Goal: Contribute content

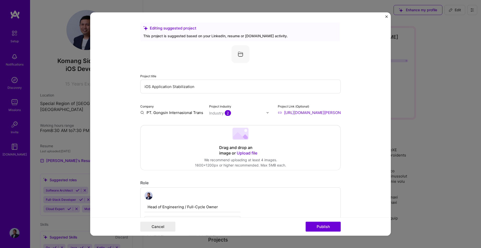
scroll to position [368, 0]
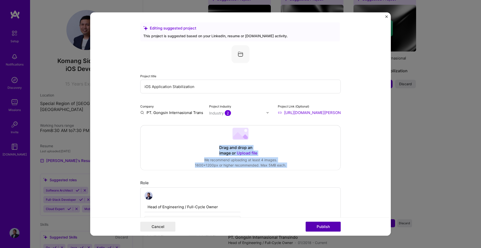
click at [326, 222] on button "Publish" at bounding box center [323, 227] width 35 height 10
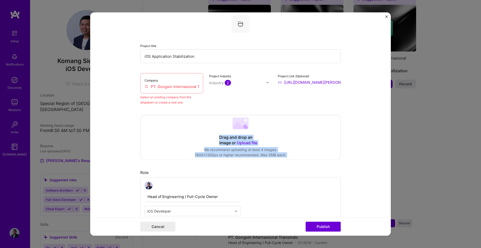
scroll to position [33, 0]
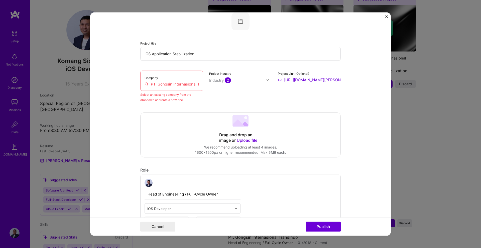
click at [171, 86] on input "PT. Gongsin Internasional Transindo" at bounding box center [171, 84] width 54 height 5
click at [184, 86] on input "PT. Gongsin Internasional Transindo" at bounding box center [171, 84] width 54 height 5
click at [200, 83] on div "Company PT. Gongsin Internasional Transindo" at bounding box center [171, 81] width 63 height 20
click at [197, 83] on input "PT. Gongsin Internasional Transindo" at bounding box center [171, 84] width 54 height 5
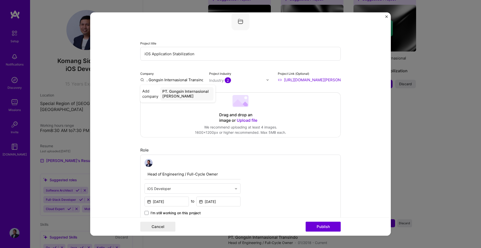
type input "PT. Gongsin Internasional Transindo"
click at [190, 95] on div "PT. Gongsin Internasional Transindo" at bounding box center [188, 94] width 52 height 14
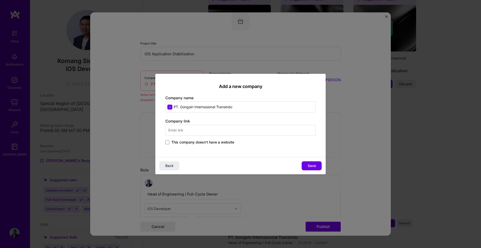
click at [197, 131] on input "text" at bounding box center [240, 130] width 150 height 11
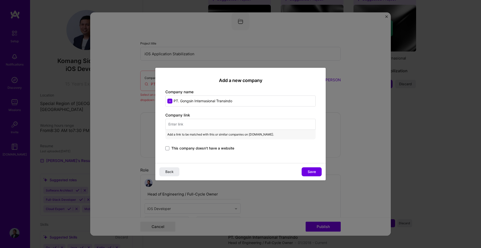
click at [210, 126] on input "text" at bounding box center [240, 124] width 150 height 11
paste input "linkedin.com/company/pt-g-i-t/"
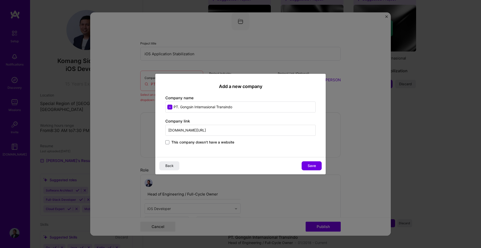
click at [184, 144] on span "This company doesn't have a website" at bounding box center [202, 142] width 63 height 5
click at [0, 0] on input "This company doesn't have a website" at bounding box center [0, 0] width 0 height 0
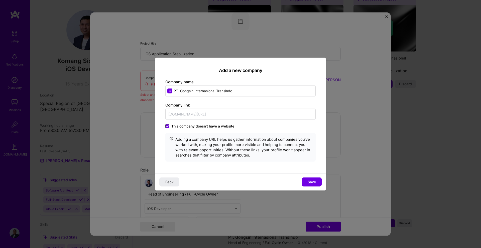
click at [167, 127] on icon at bounding box center [167, 126] width 2 height 2
click at [0, 0] on input "This company doesn't have a website" at bounding box center [0, 0] width 0 height 0
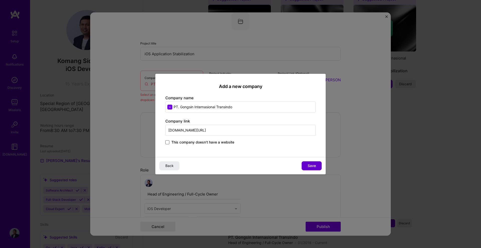
click at [309, 167] on span "Save" at bounding box center [312, 166] width 8 height 5
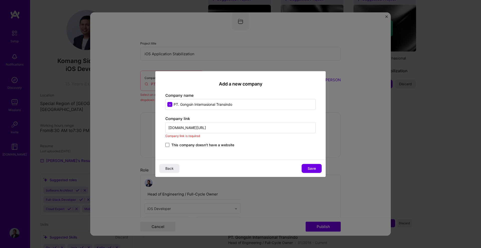
click at [169, 129] on input "linkedin.com/company/pt-g-i-t/" at bounding box center [240, 127] width 150 height 11
click at [223, 130] on input "linkedin.com/company/pt-g-i-t/" at bounding box center [240, 127] width 150 height 11
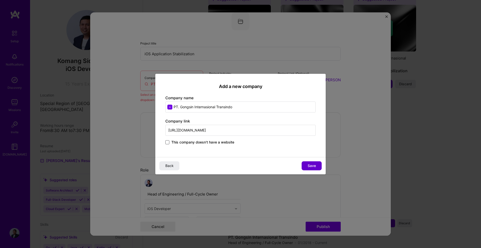
type input "https://linkedin.com/company/pt-g-i-t/"
click at [316, 167] on button "Save" at bounding box center [311, 166] width 20 height 9
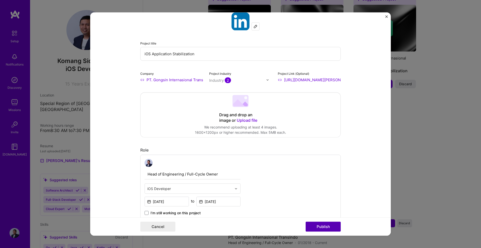
click at [326, 225] on button "Publish" at bounding box center [323, 227] width 35 height 10
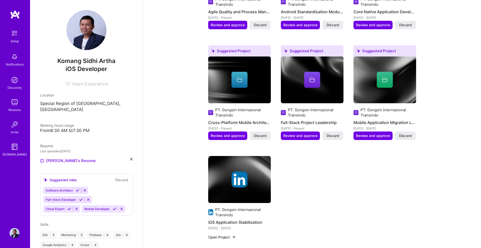
scroll to position [368, 0]
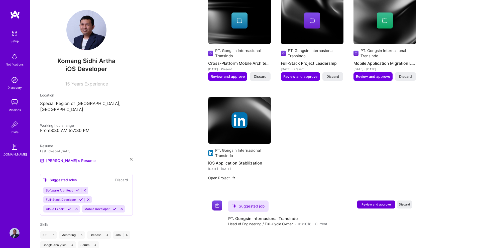
click at [256, 112] on div at bounding box center [239, 120] width 63 height 16
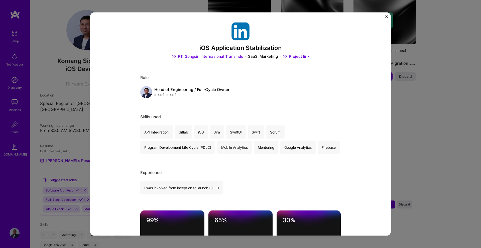
click at [386, 17] on img "Close" at bounding box center [386, 17] width 3 height 3
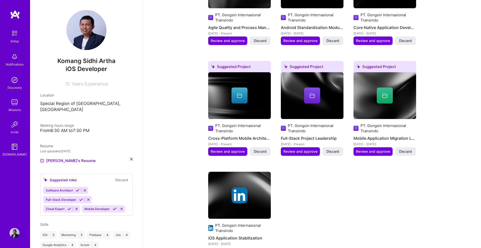
scroll to position [297, 0]
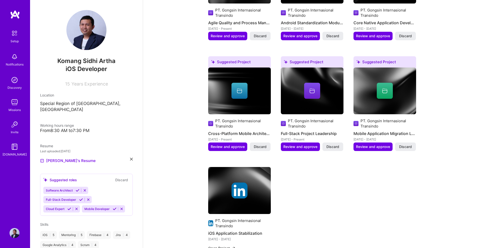
click at [243, 100] on img at bounding box center [239, 91] width 63 height 47
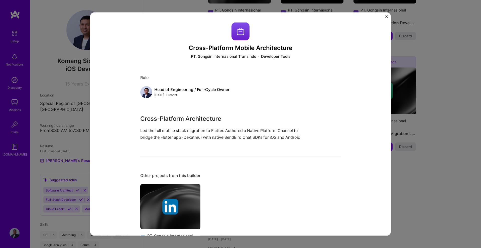
scroll to position [53, 0]
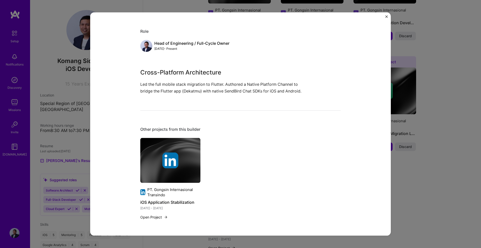
click at [385, 16] on img "Close" at bounding box center [386, 17] width 3 height 3
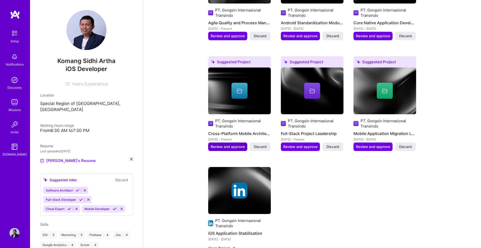
click at [229, 144] on span "Review and approve" at bounding box center [228, 146] width 34 height 5
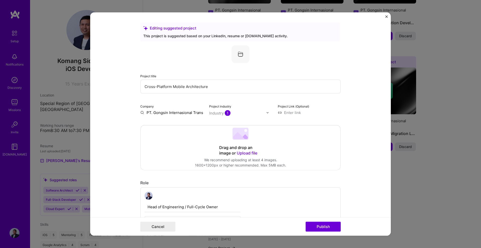
click at [189, 113] on input "PT. Gongsin Internasional Transindo" at bounding box center [171, 112] width 63 height 5
click at [201, 112] on input "PT. Gongsin Internasional Transindo" at bounding box center [171, 112] width 63 height 5
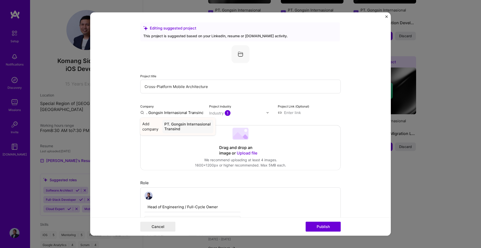
type input "PT. Gongsin Internasional Transind"
click at [193, 122] on div "PT. Gongsin Internasional Transind" at bounding box center [187, 127] width 51 height 14
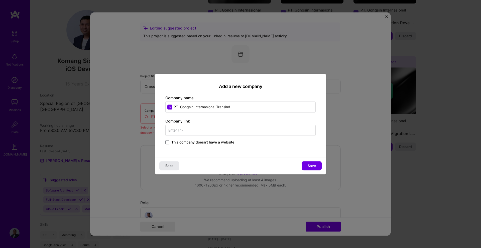
click at [170, 164] on span "Back" at bounding box center [169, 166] width 8 height 5
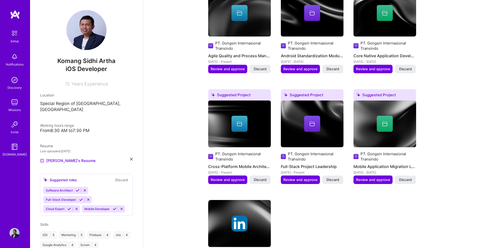
scroll to position [284, 0]
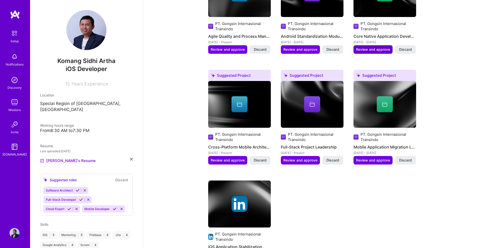
click at [376, 47] on span "Review and approve" at bounding box center [373, 49] width 34 height 5
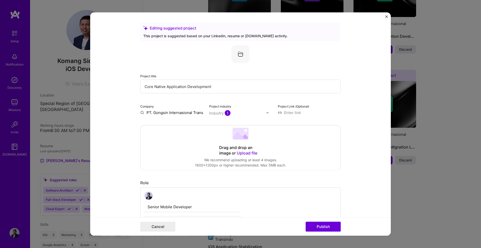
click at [195, 113] on input "PT. Gongsin Internasional Transindo" at bounding box center [171, 112] width 63 height 5
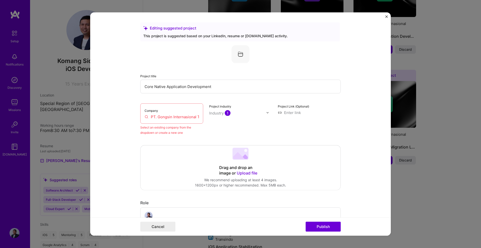
click at [160, 130] on div "Select an existing company from the dropdown or create a new one" at bounding box center [171, 130] width 63 height 11
click at [165, 119] on input "PT. Gongsin Internasional Transindo" at bounding box center [171, 116] width 54 height 5
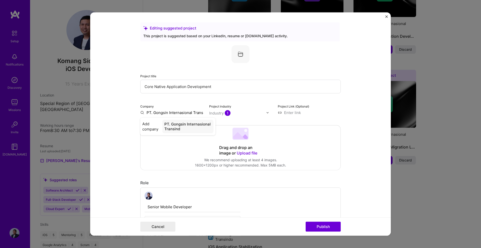
type input "PT. Gongsin Internasional Transind"
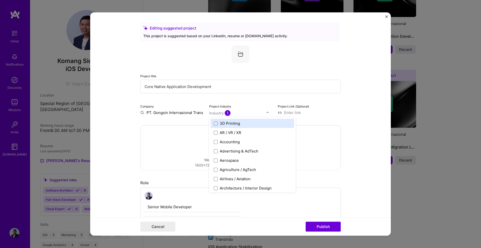
click at [240, 114] on input "text" at bounding box center [237, 113] width 57 height 5
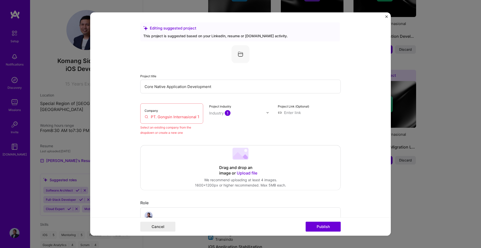
click at [344, 112] on form "Editing suggested project This project is suggested based on your LinkedIn, res…" at bounding box center [240, 125] width 300 height 224
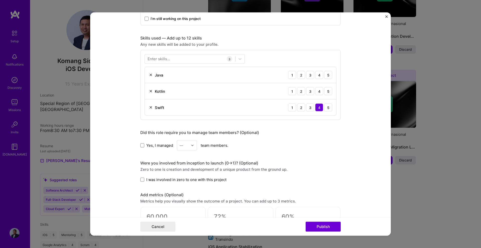
scroll to position [253, 0]
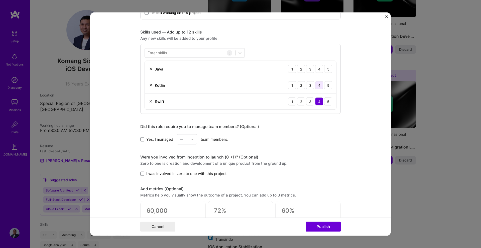
click at [319, 83] on div "4" at bounding box center [319, 85] width 8 height 8
click at [319, 67] on div "4" at bounding box center [319, 69] width 8 height 8
click at [141, 139] on span at bounding box center [142, 139] width 4 height 4
click at [0, 0] on input "Yes, I managed" at bounding box center [0, 0] width 0 height 0
click at [189, 138] on div "—" at bounding box center [184, 140] width 14 height 10
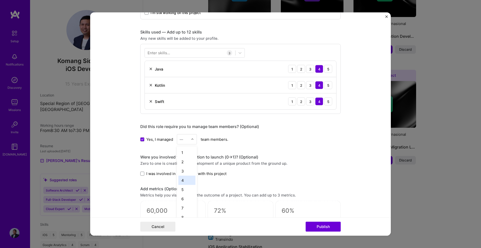
click at [188, 183] on div "4" at bounding box center [186, 180] width 17 height 9
click at [193, 139] on img at bounding box center [192, 139] width 3 height 3
click at [190, 183] on div "5" at bounding box center [186, 180] width 17 height 9
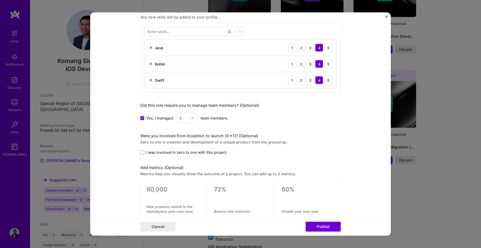
scroll to position [279, 0]
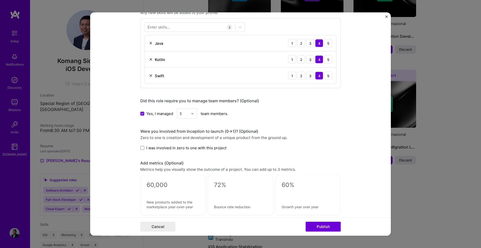
click at [144, 147] on label "I was involved in zero to one with this project" at bounding box center [183, 147] width 86 height 5
click at [0, 0] on input "I was involved in zero to one with this project" at bounding box center [0, 0] width 0 height 0
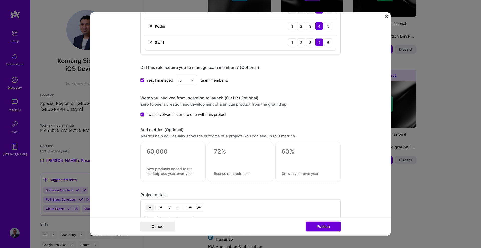
scroll to position [405, 0]
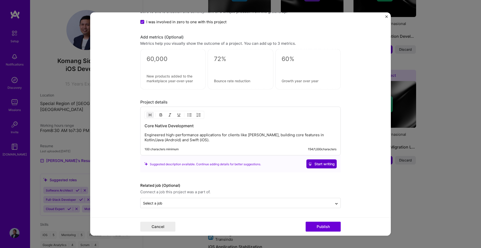
click at [323, 166] on span "Start writing" at bounding box center [321, 164] width 26 height 5
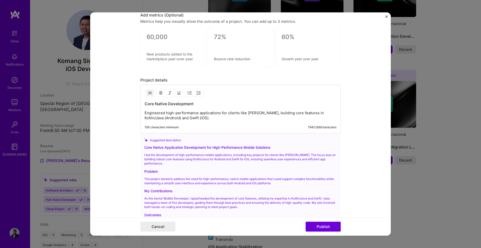
scroll to position [504, 0]
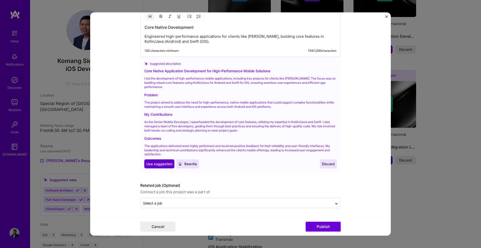
click at [156, 162] on span "Use suggestion" at bounding box center [159, 164] width 26 height 5
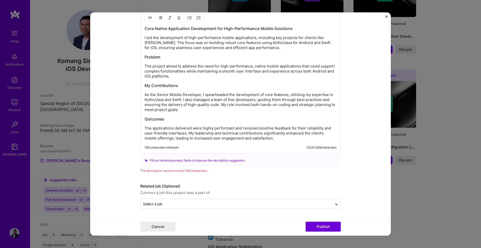
scroll to position [504, 0]
click at [286, 140] on p "The applications delivered were highly performant and received positive feedbac…" at bounding box center [240, 132] width 192 height 15
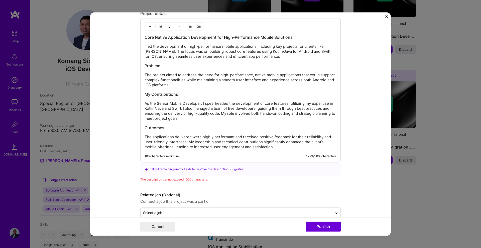
scroll to position [453, 0]
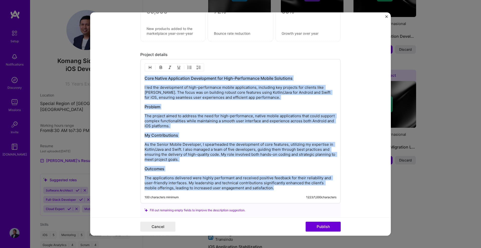
drag, startPoint x: 144, startPoint y: 81, endPoint x: 275, endPoint y: 179, distance: 164.4
click at [284, 184] on div "Core Native Application Development for High-Performance Mobile Solutions I led…" at bounding box center [240, 133] width 192 height 115
click at [278, 186] on p "The applications delivered were highly performant and received positive feedbac…" at bounding box center [240, 183] width 192 height 15
copy div "Core Native Application Development for High-Performance Mobile Solutions I led…"
click at [226, 141] on div "Core Native Application Development for High-Performance Mobile Solutions I led…" at bounding box center [240, 133] width 192 height 115
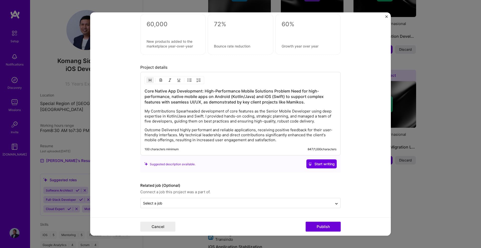
scroll to position [440, 0]
click at [271, 91] on h3 "Core Native App Development: High-Performance Mobile Solutions Problem Need for…" at bounding box center [240, 96] width 192 height 17
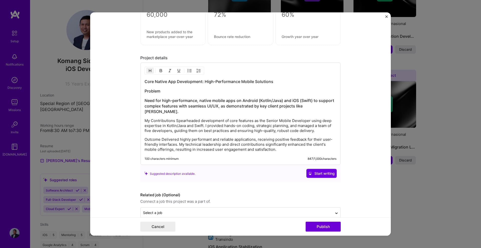
scroll to position [453, 0]
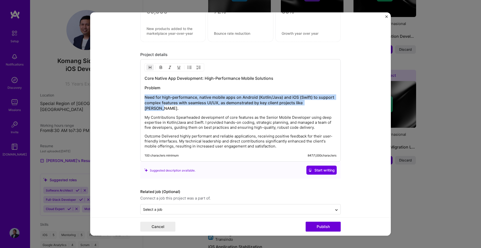
click at [322, 104] on h3 "Need for high-performance, native mobile apps on Android (Kotlin/Java) and iOS …" at bounding box center [240, 103] width 192 height 17
click at [148, 68] on img "button" at bounding box center [150, 68] width 4 height 4
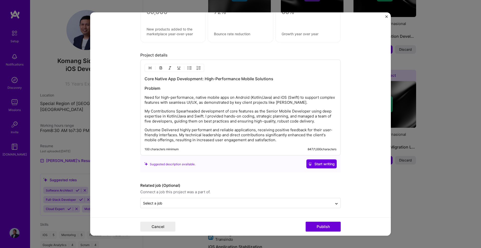
scroll to position [452, 0]
click at [151, 90] on h3 "Problem" at bounding box center [240, 89] width 192 height 6
click at [149, 67] on img "button" at bounding box center [150, 68] width 4 height 4
drag, startPoint x: 159, startPoint y: 87, endPoint x: 143, endPoint y: 87, distance: 15.5
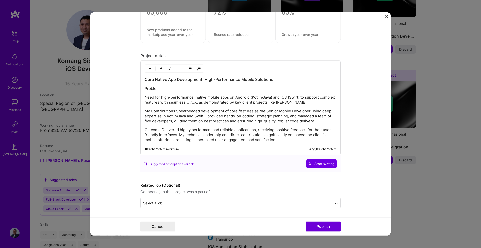
click at [144, 87] on p "Problem" at bounding box center [240, 88] width 192 height 5
click at [159, 71] on button "button" at bounding box center [161, 69] width 8 height 6
click at [174, 110] on p "My Contributions Spearheaded development of core features as the Senior Mobile …" at bounding box center [240, 116] width 192 height 15
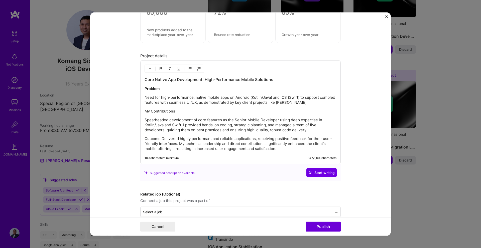
click at [159, 69] on img "button" at bounding box center [161, 69] width 4 height 4
click at [160, 139] on p "Outcome Delivered highly performant and reliable applications, receiving positi…" at bounding box center [240, 143] width 192 height 15
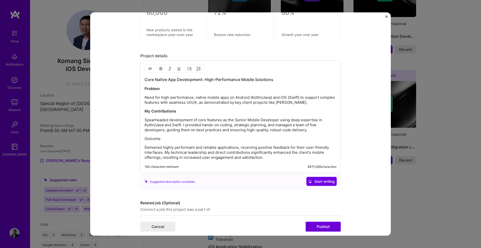
click at [161, 69] on button "button" at bounding box center [161, 69] width 8 height 6
click at [232, 134] on div "Core Native App Development: High-Performance Mobile Solutions Problem Need for…" at bounding box center [240, 118] width 192 height 83
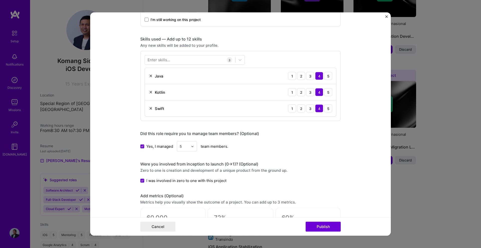
scroll to position [246, 0]
click at [180, 60] on div at bounding box center [190, 61] width 90 height 8
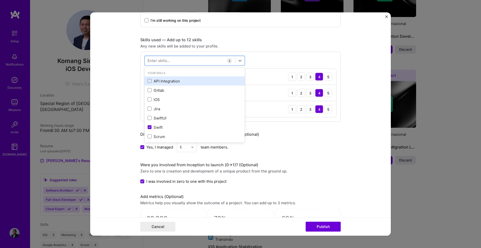
click at [176, 81] on div "API Integration" at bounding box center [194, 80] width 94 height 5
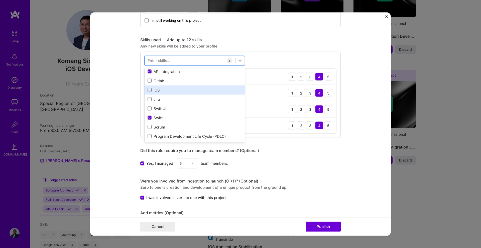
scroll to position [14, 0]
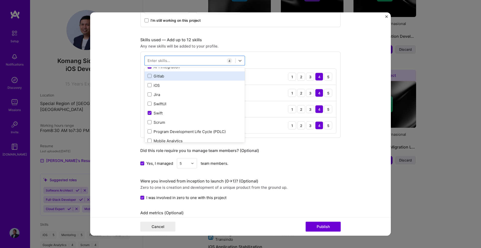
click at [179, 77] on div "Gitlab" at bounding box center [194, 75] width 94 height 5
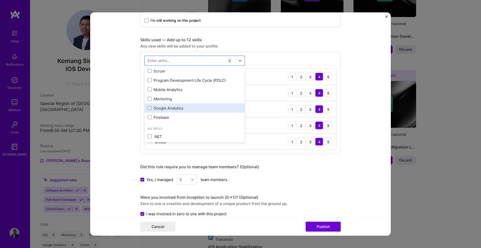
scroll to position [72, 0]
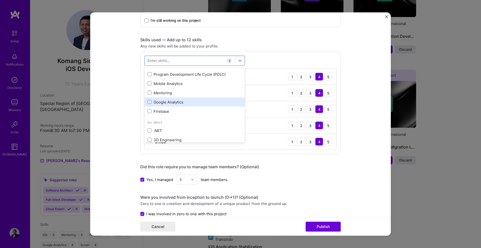
click at [215, 99] on div "Google Analytics" at bounding box center [194, 101] width 100 height 9
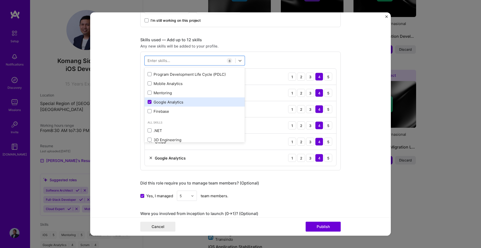
click at [215, 99] on div "Google Analytics" at bounding box center [194, 101] width 100 height 9
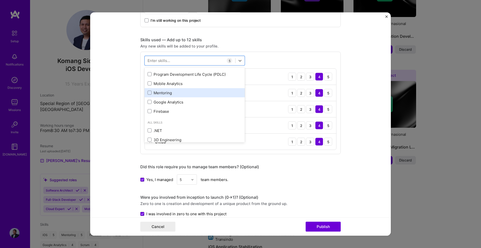
click at [212, 95] on div "Mentoring" at bounding box center [194, 92] width 94 height 5
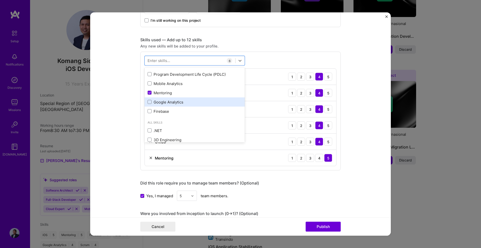
click at [212, 100] on div "Google Analytics" at bounding box center [194, 101] width 94 height 5
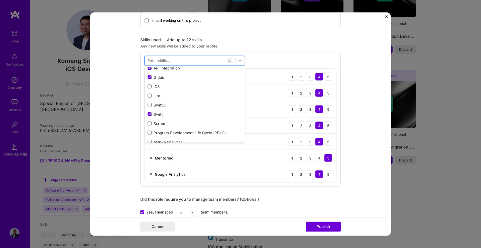
scroll to position [8, 0]
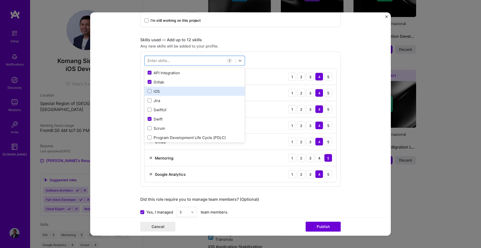
click at [205, 94] on div "iOS" at bounding box center [194, 91] width 100 height 9
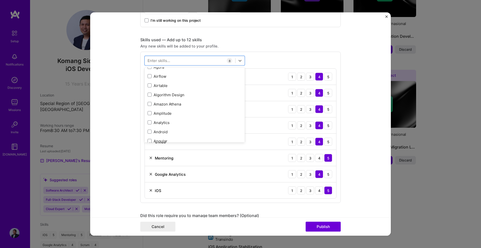
scroll to position [327, 0]
click at [201, 121] on div "Android" at bounding box center [194, 125] width 100 height 9
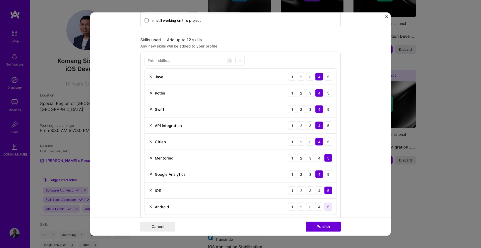
click at [327, 205] on div "5" at bounding box center [328, 207] width 8 height 8
click at [181, 60] on div at bounding box center [190, 61] width 90 height 8
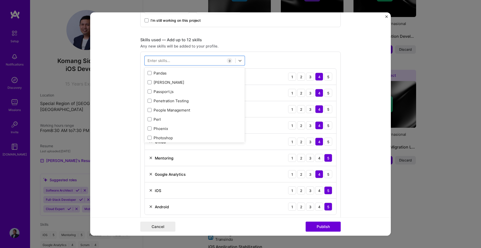
scroll to position [2238, 0]
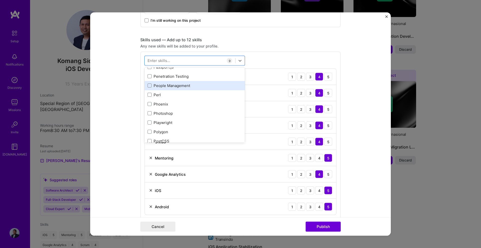
click at [196, 86] on div "People Management" at bounding box center [194, 85] width 94 height 5
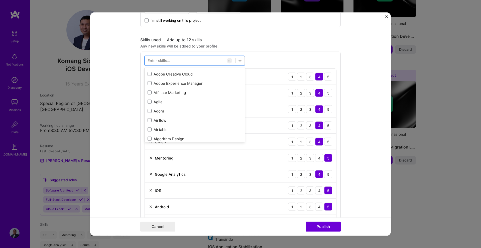
scroll to position [272, 0]
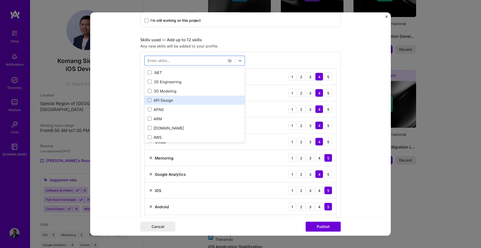
click at [198, 102] on div "API Design" at bounding box center [194, 100] width 94 height 5
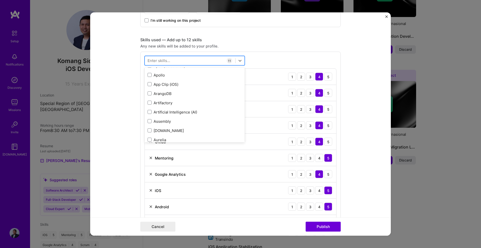
scroll to position [429, 0]
click at [196, 59] on div at bounding box center [190, 61] width 90 height 8
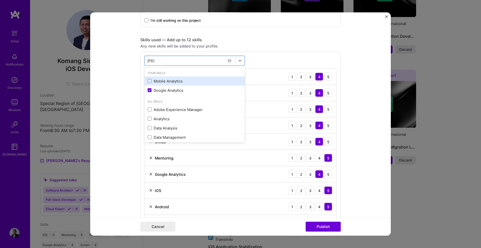
click at [159, 80] on div "Mobile Analytics" at bounding box center [194, 80] width 94 height 5
click at [260, 40] on div "Skills used — Add up to 12 skills" at bounding box center [240, 39] width 200 height 5
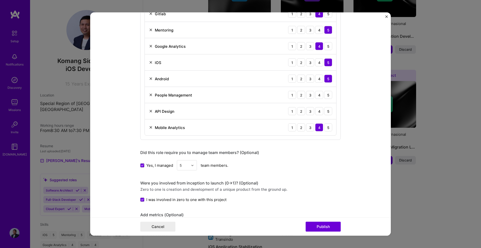
scroll to position [368, 0]
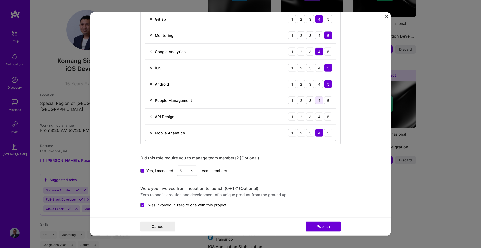
click at [318, 99] on div "4" at bounding box center [319, 101] width 8 height 8
click at [315, 116] on div "4" at bounding box center [319, 117] width 8 height 8
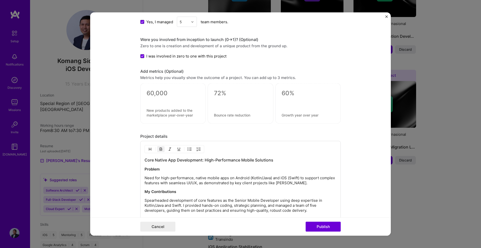
scroll to position [556, 0]
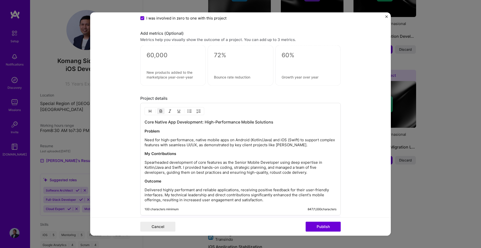
click at [148, 56] on textarea at bounding box center [172, 56] width 53 height 8
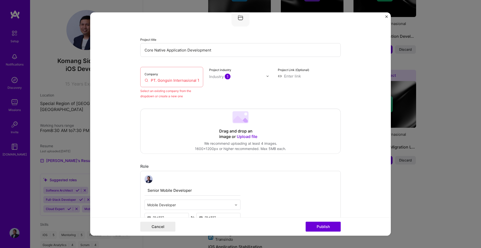
scroll to position [204, 0]
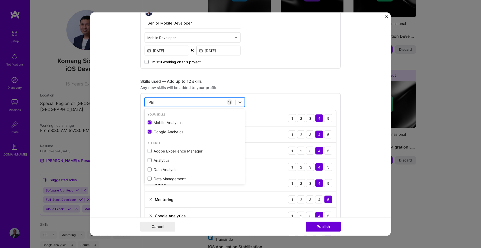
click at [202, 99] on div "[PERSON_NAME] [PERSON_NAME]" at bounding box center [190, 102] width 90 height 8
type input "a"
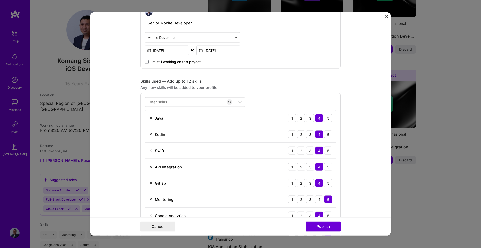
click at [268, 89] on div "Any new skills will be added to your profile." at bounding box center [240, 87] width 200 height 5
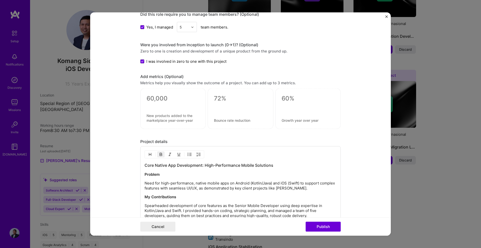
scroll to position [510, 0]
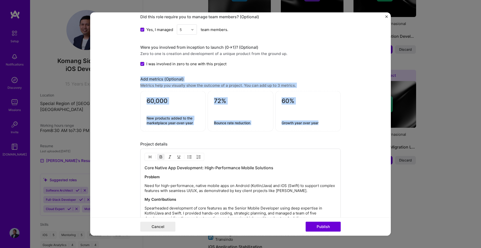
drag, startPoint x: 137, startPoint y: 81, endPoint x: 333, endPoint y: 129, distance: 202.2
click at [333, 129] on form "Editing suggested project This project is suggested based on your LinkedIn, res…" at bounding box center [240, 125] width 300 height 224
click at [346, 128] on form "Editing suggested project This project is suggested based on your LinkedIn, res…" at bounding box center [240, 125] width 300 height 224
